Goal: Find specific page/section: Find specific page/section

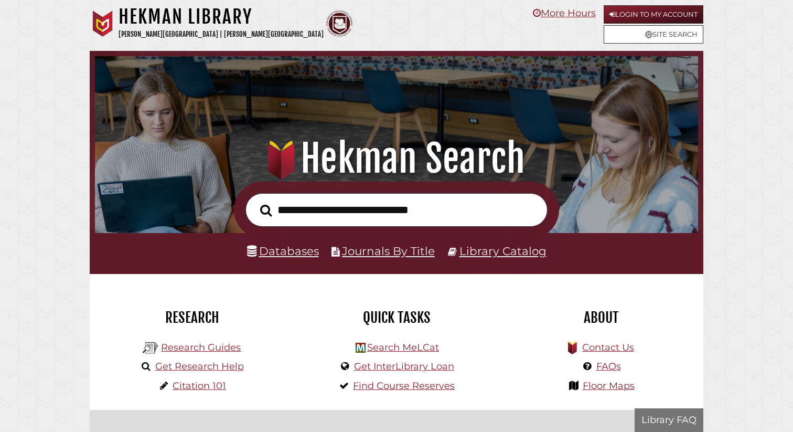
scroll to position [199, 598]
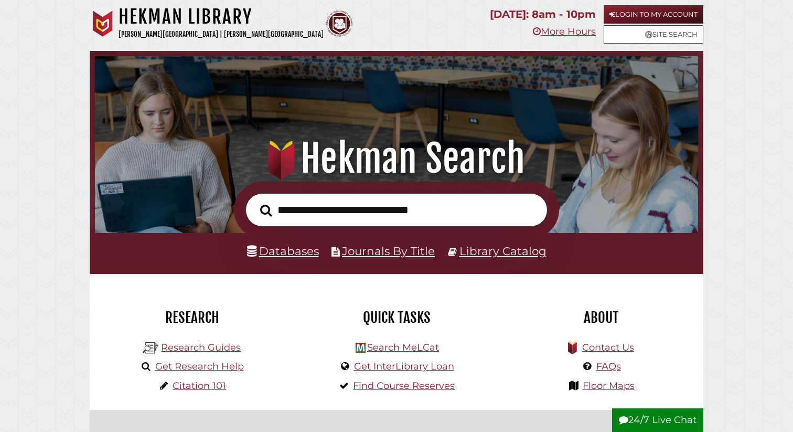
click at [278, 259] on li "Databases" at bounding box center [283, 251] width 72 height 20
click at [280, 253] on link "Databases" at bounding box center [283, 251] width 72 height 14
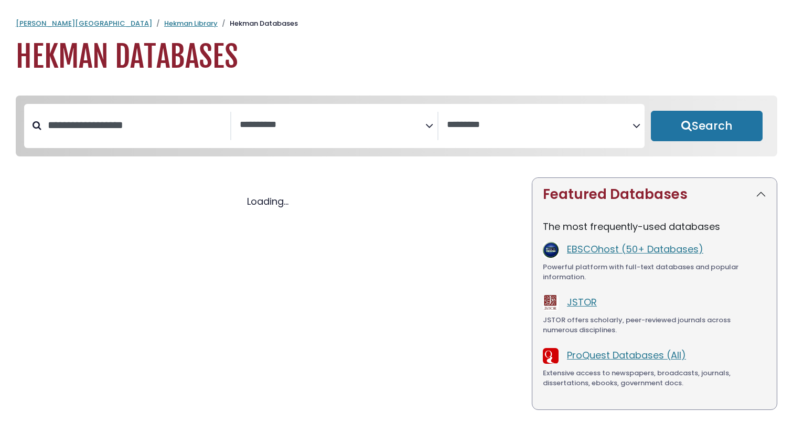
select select "Database Subject Filter"
select select "Database Vendors Filter"
select select "Database Subject Filter"
select select "Database Vendors Filter"
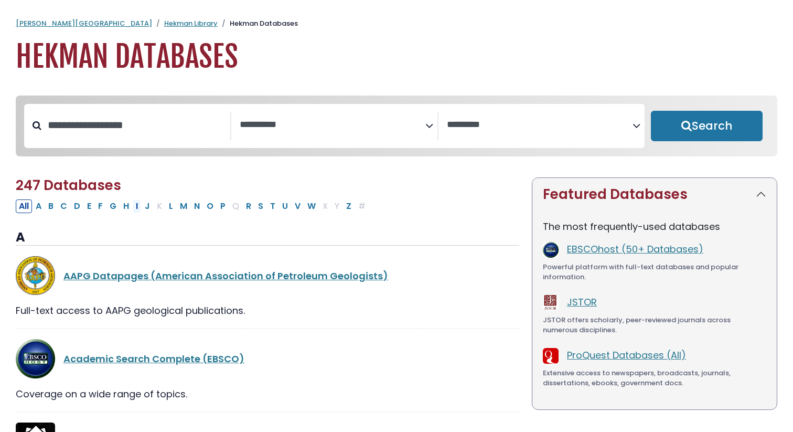
click at [141, 205] on button "I" at bounding box center [137, 206] width 8 height 14
select select "Database Subject Filter"
select select "Database Vendors Filter"
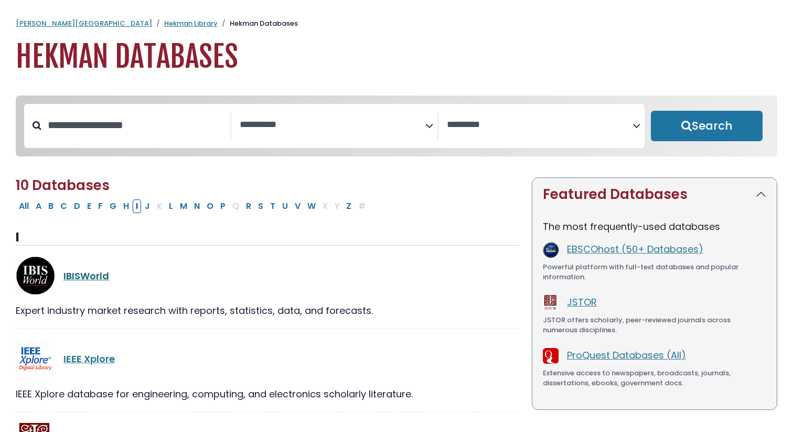
click at [82, 279] on link "IBISWorld" at bounding box center [86, 275] width 46 height 13
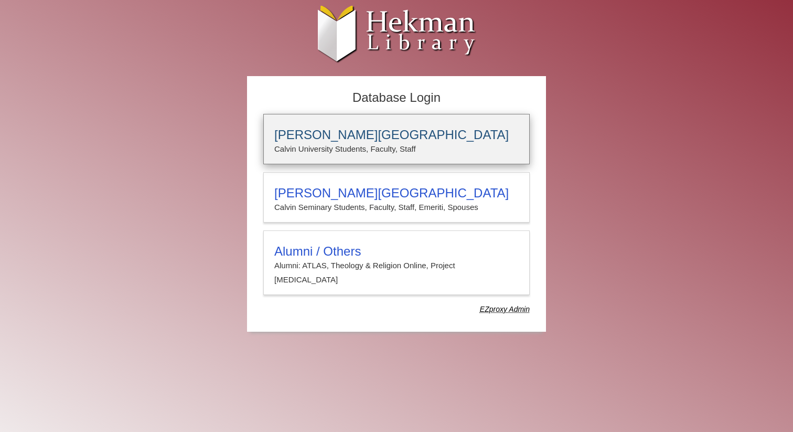
type input "**********"
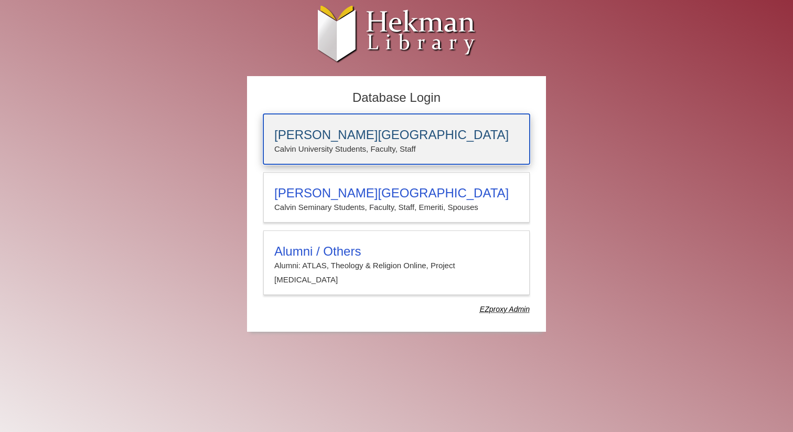
click at [329, 149] on p "Calvin University Students, Faculty, Staff" at bounding box center [396, 149] width 245 height 14
